Goal: Browse casually: Explore the website without a specific task or goal

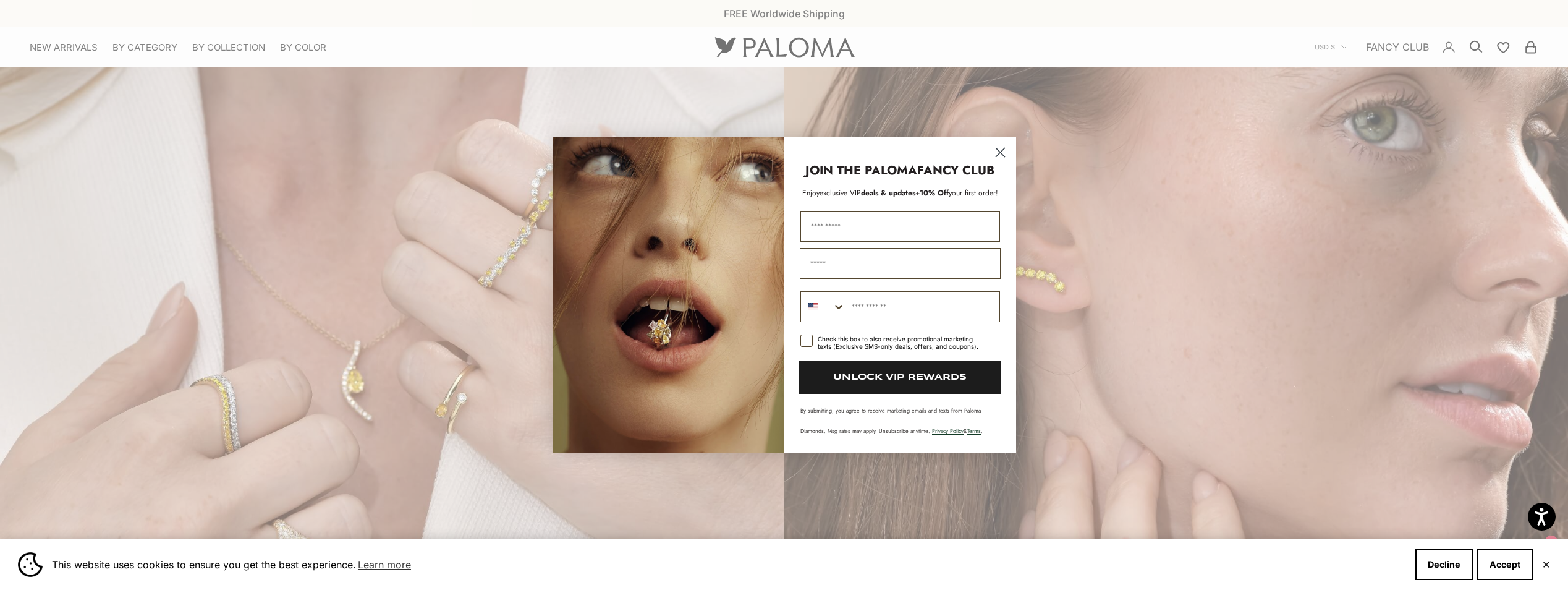
click at [1000, 148] on circle "Close dialog" at bounding box center [1000, 153] width 21 height 21
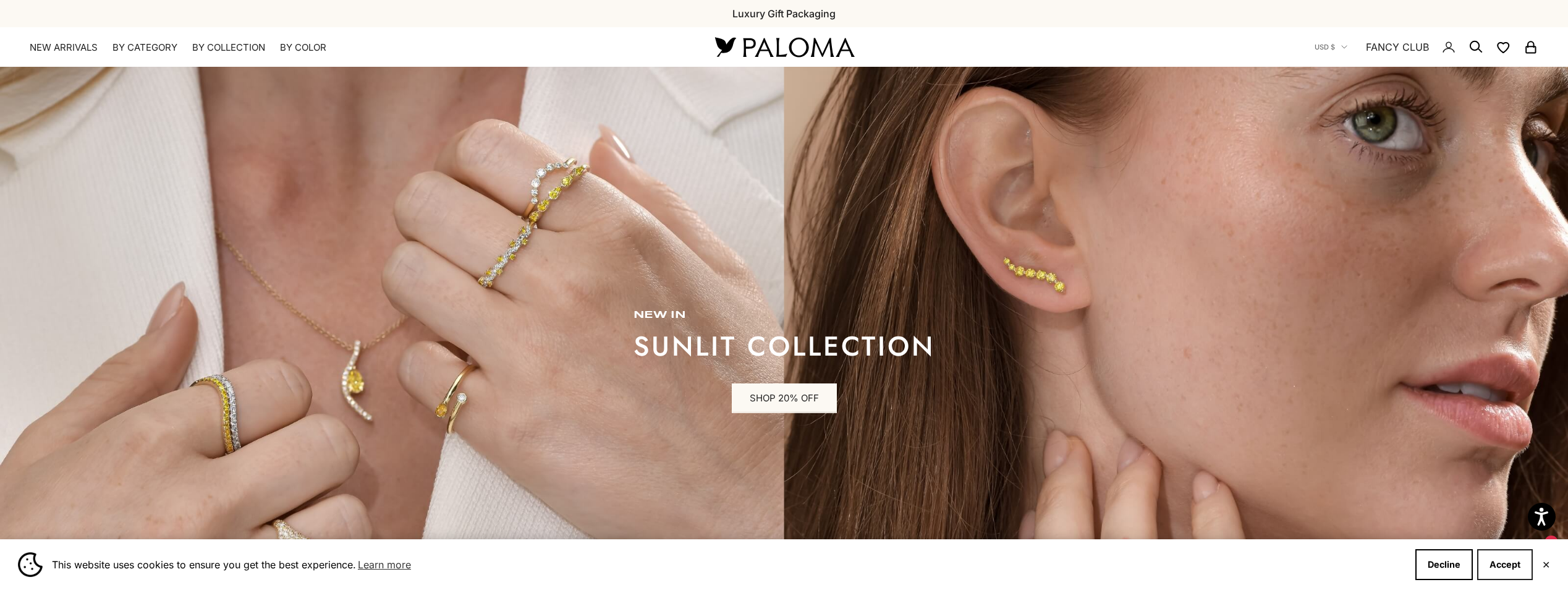
click at [1502, 561] on button "Accept" at bounding box center [1505, 565] width 55 height 31
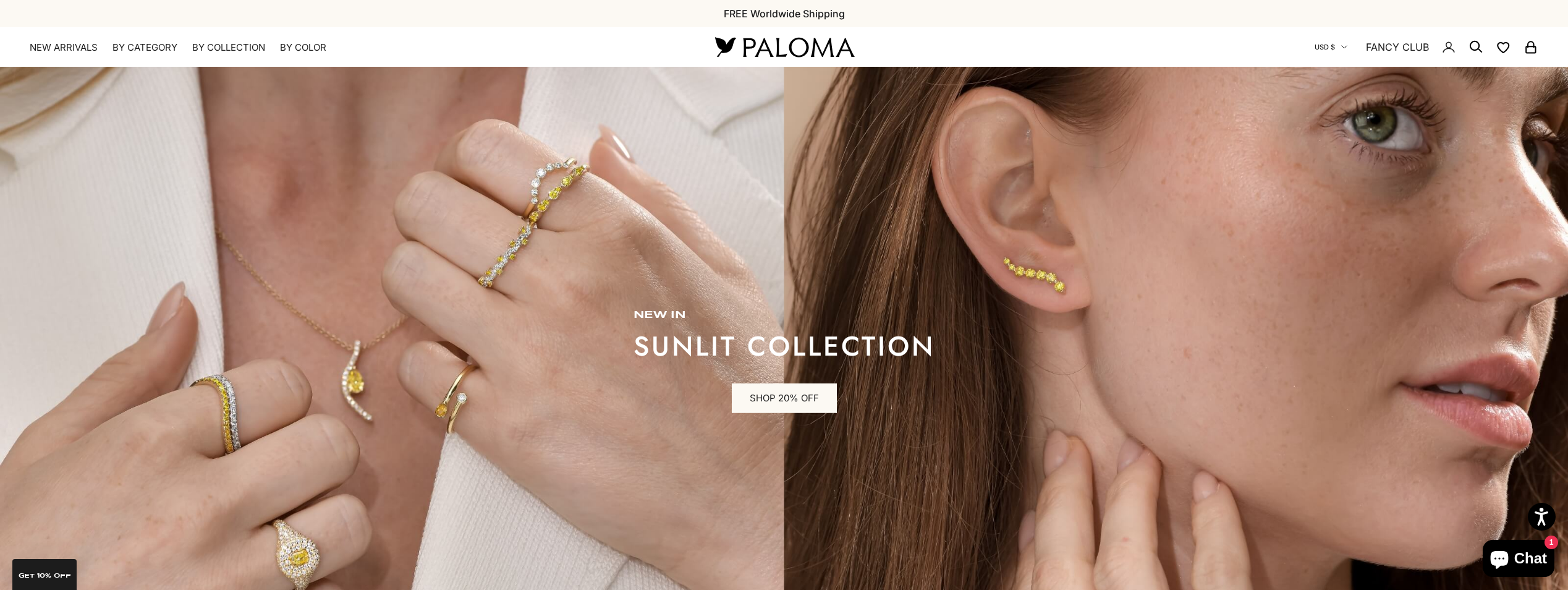
click at [1339, 46] on button "USD $" at bounding box center [1331, 47] width 32 height 11
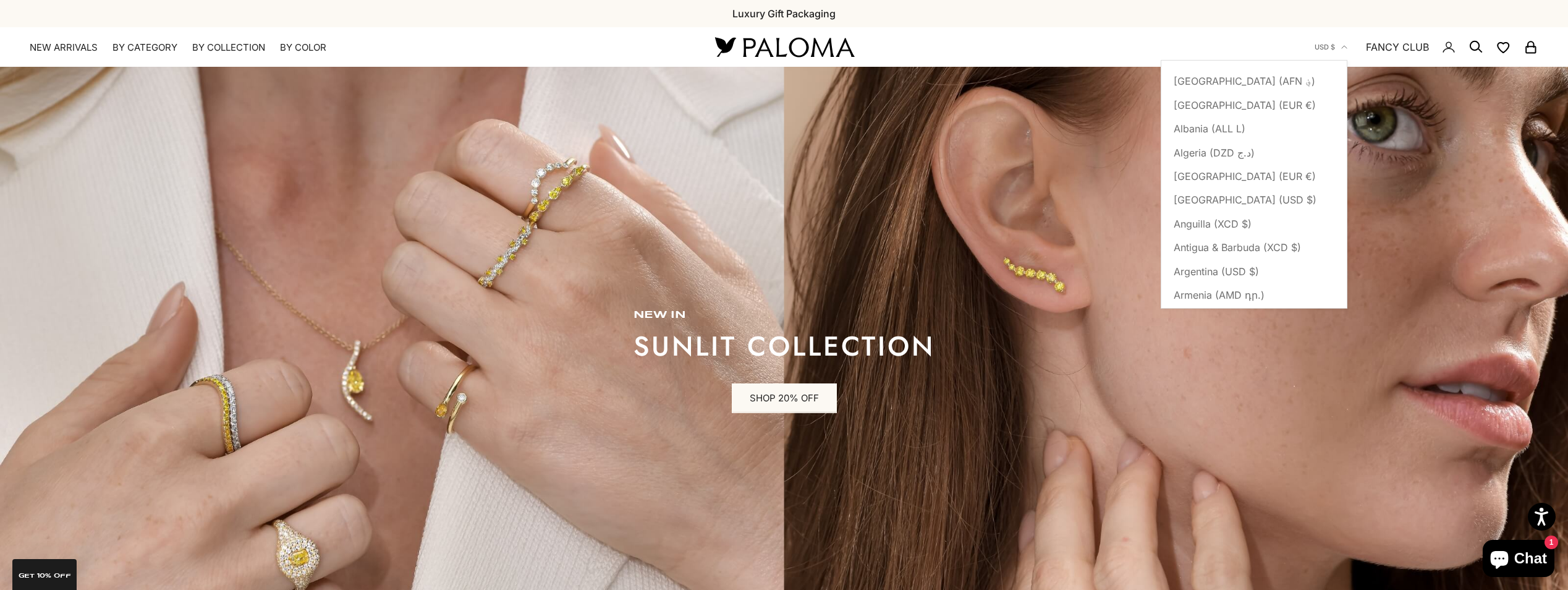
click at [1163, 34] on x-header "Paloma Diamonds Open navigation menu Open search NEW ARRIVALS By Category Categ…" at bounding box center [784, 47] width 1568 height 40
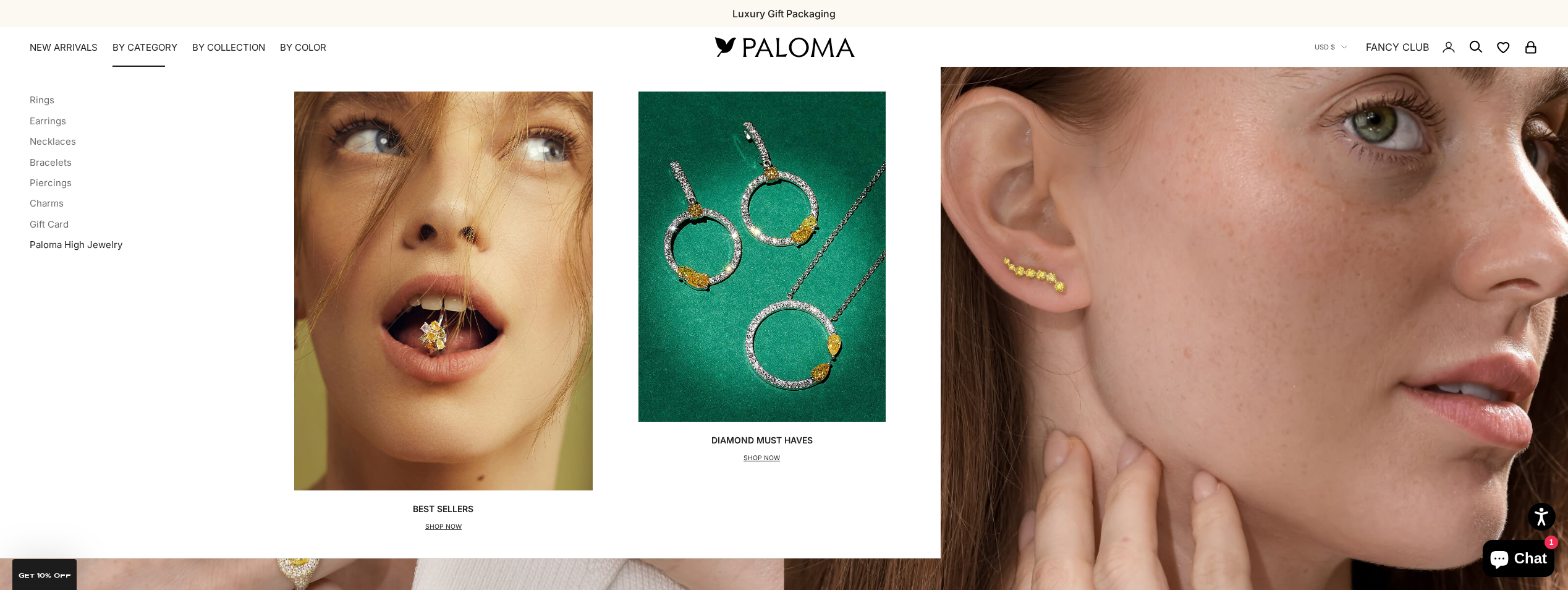
click at [80, 247] on link "Paloma High Jewelry" at bounding box center [76, 244] width 93 height 12
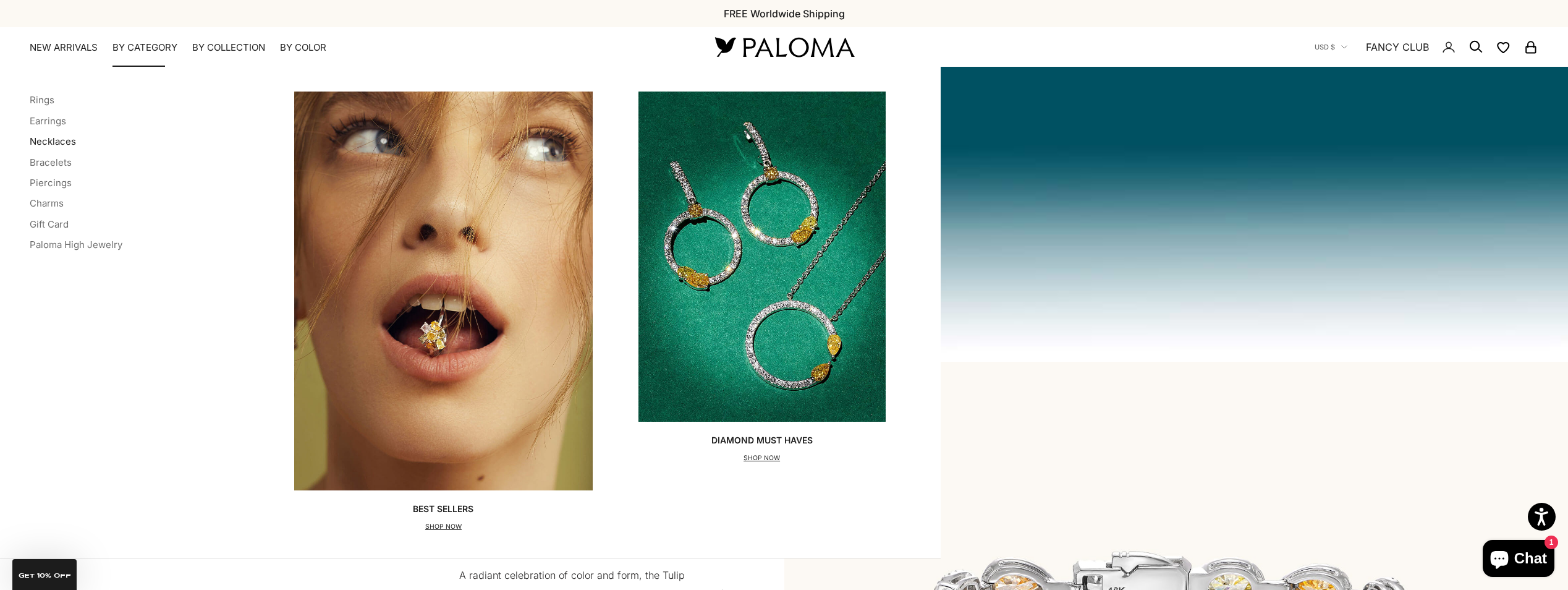
click at [52, 143] on link "Necklaces" at bounding box center [52, 141] width 47 height 12
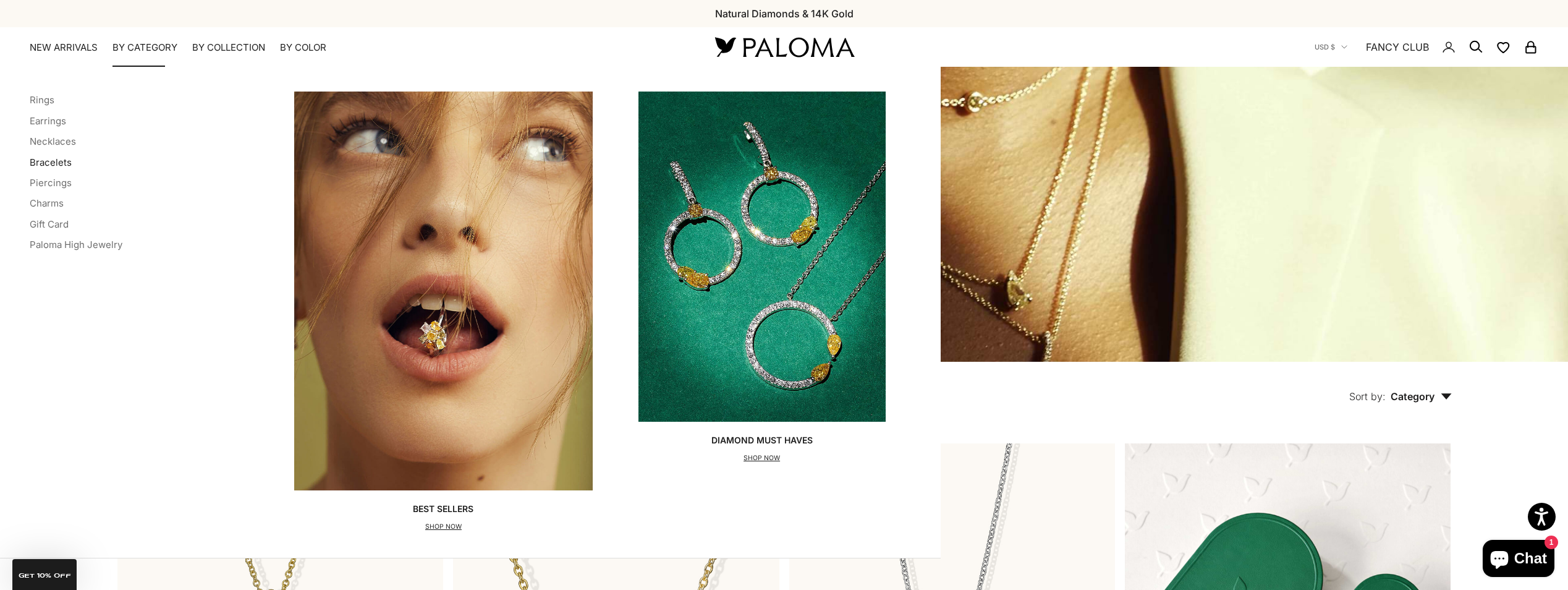
click at [43, 163] on link "Bracelets" at bounding box center [50, 162] width 42 height 12
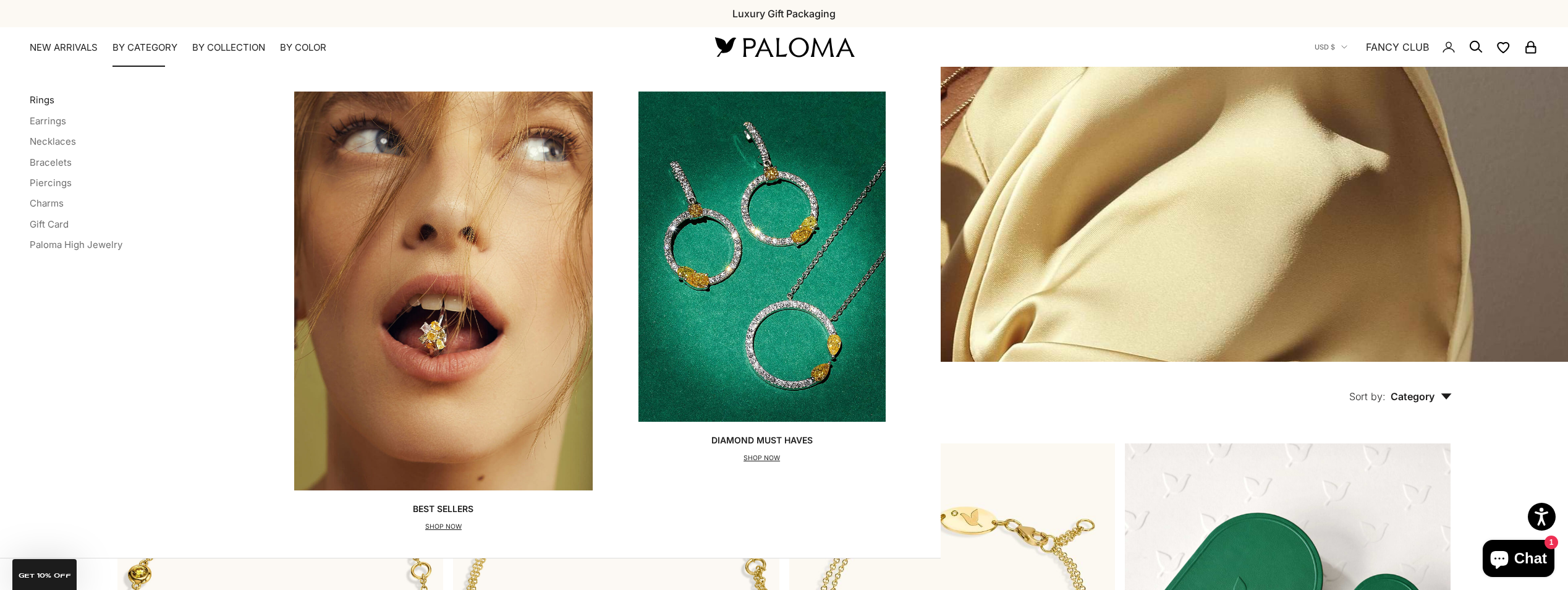
click at [51, 100] on link "Rings" at bounding box center [41, 100] width 24 height 12
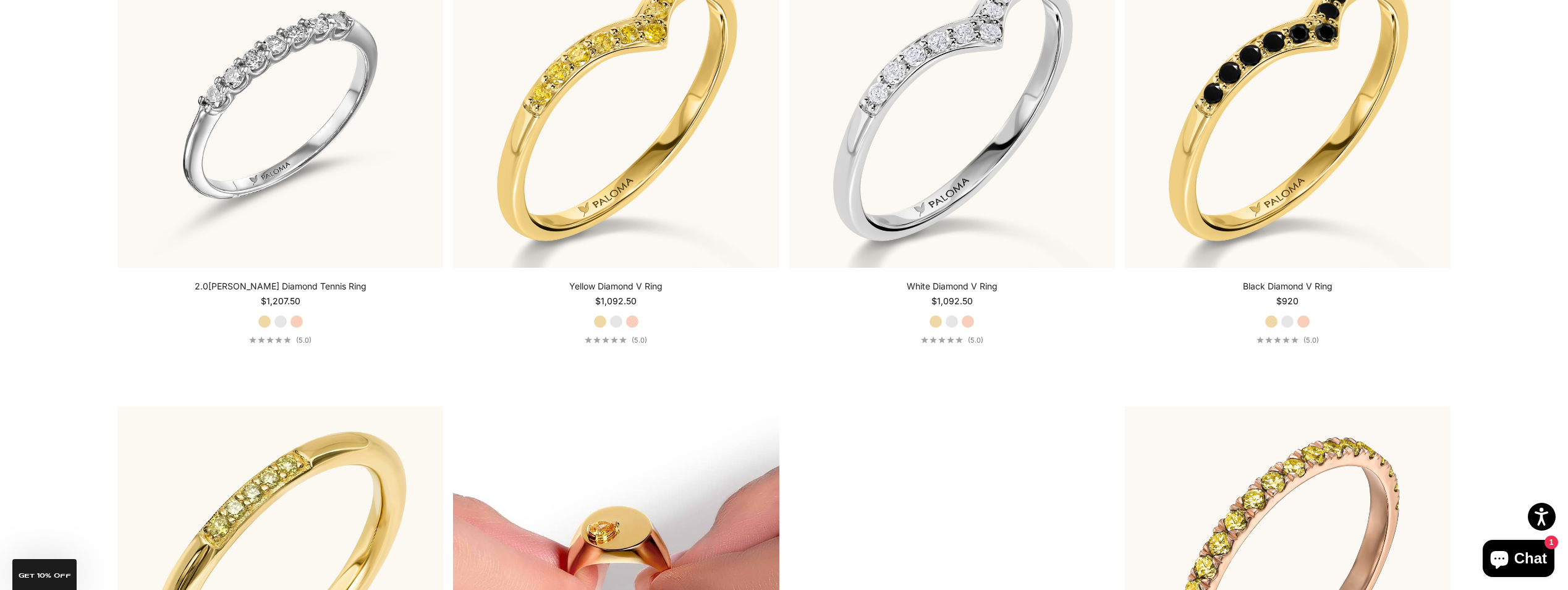
scroll to position [4526, 0]
